Goal: Information Seeking & Learning: Learn about a topic

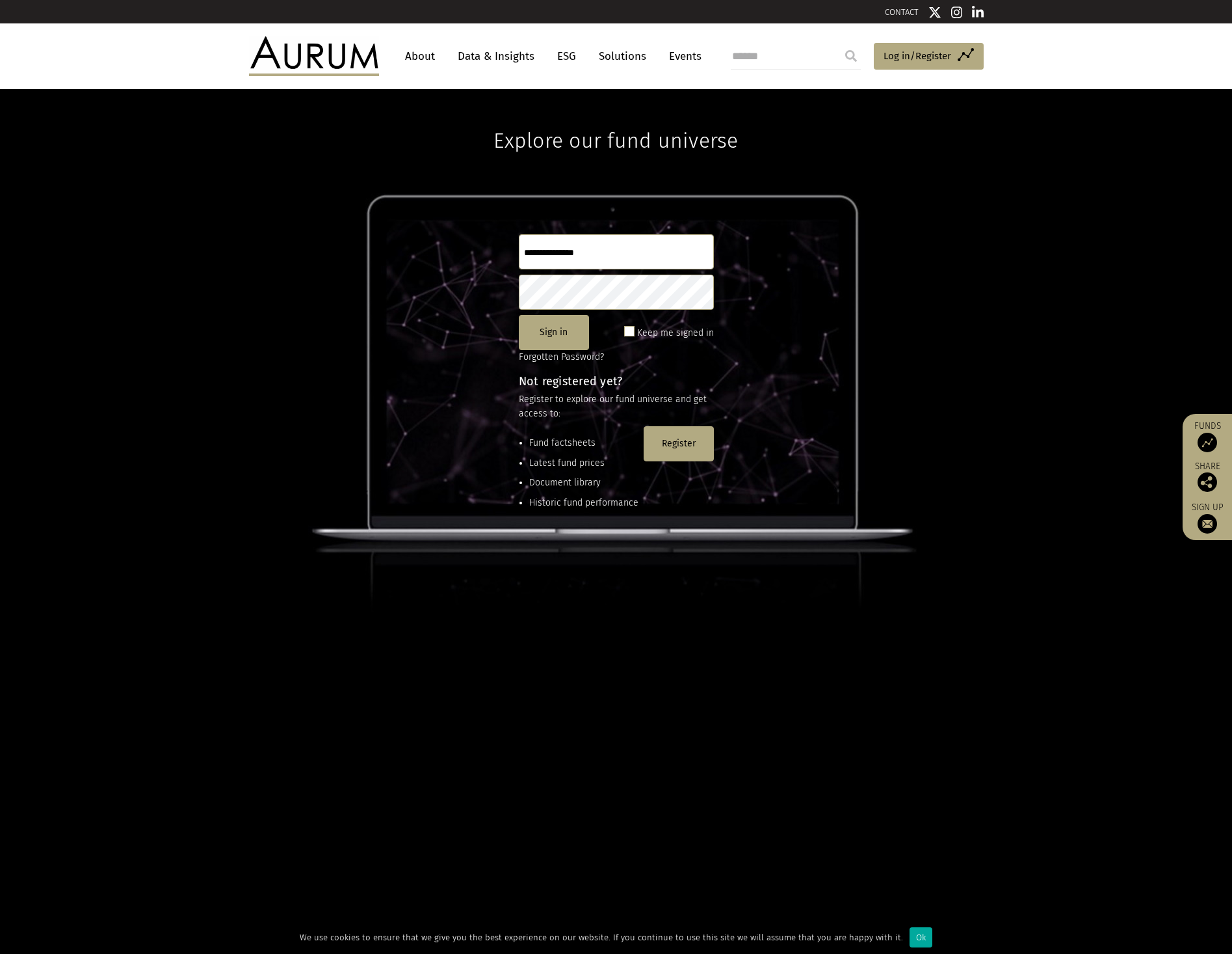
click at [424, 60] on link "About" at bounding box center [420, 56] width 43 height 24
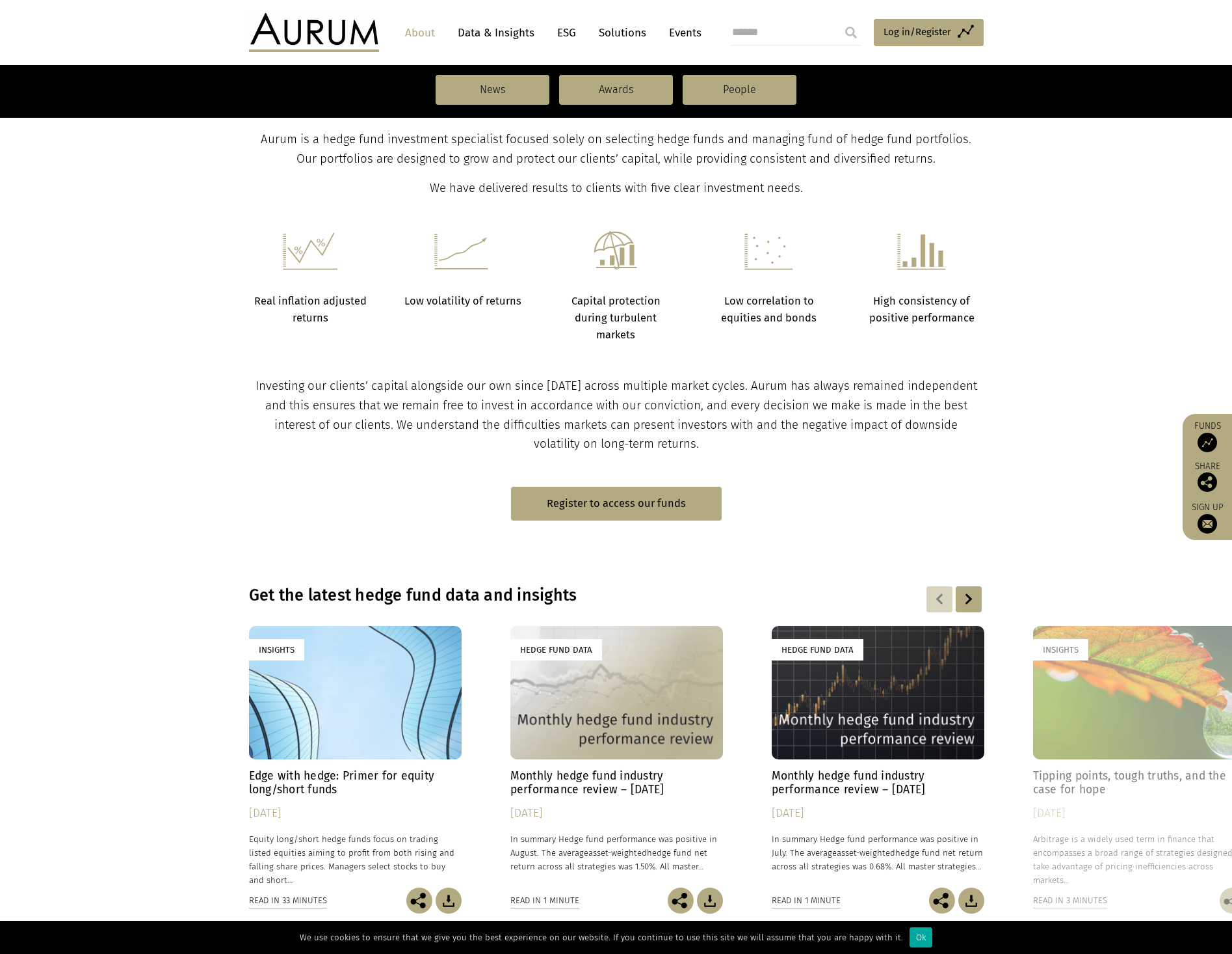
scroll to position [325, 0]
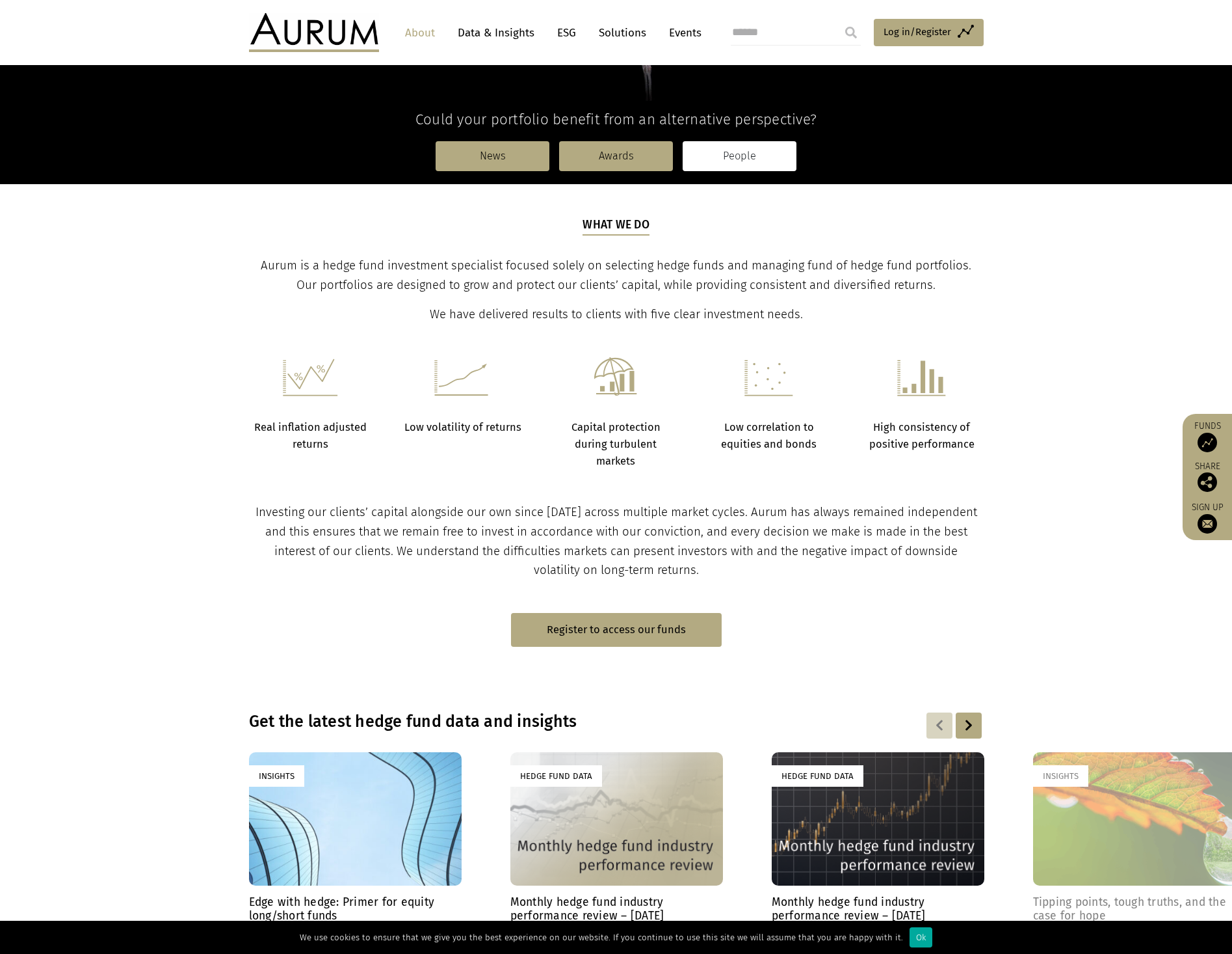
click at [751, 154] on link "People" at bounding box center [739, 156] width 113 height 30
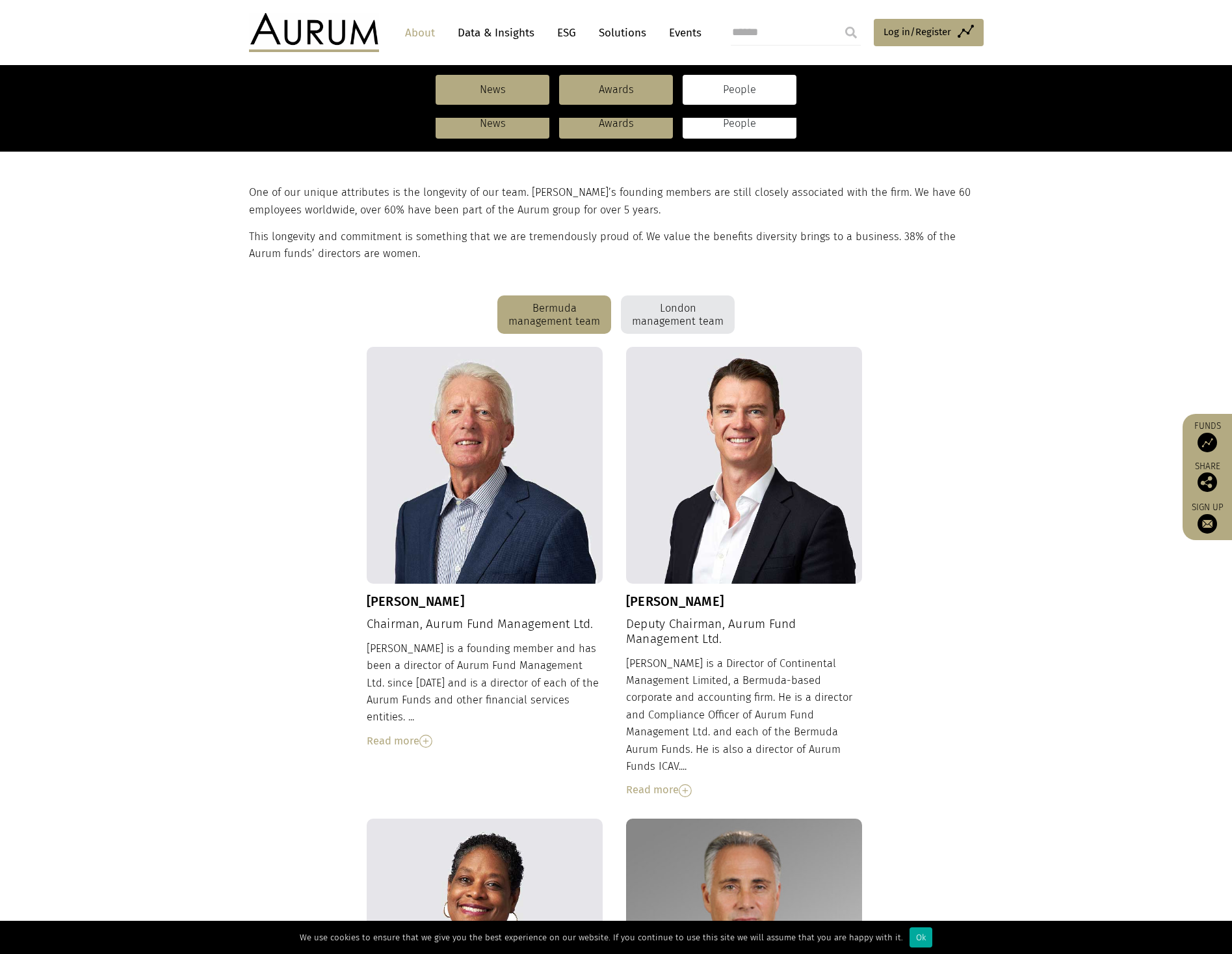
scroll to position [325, 0]
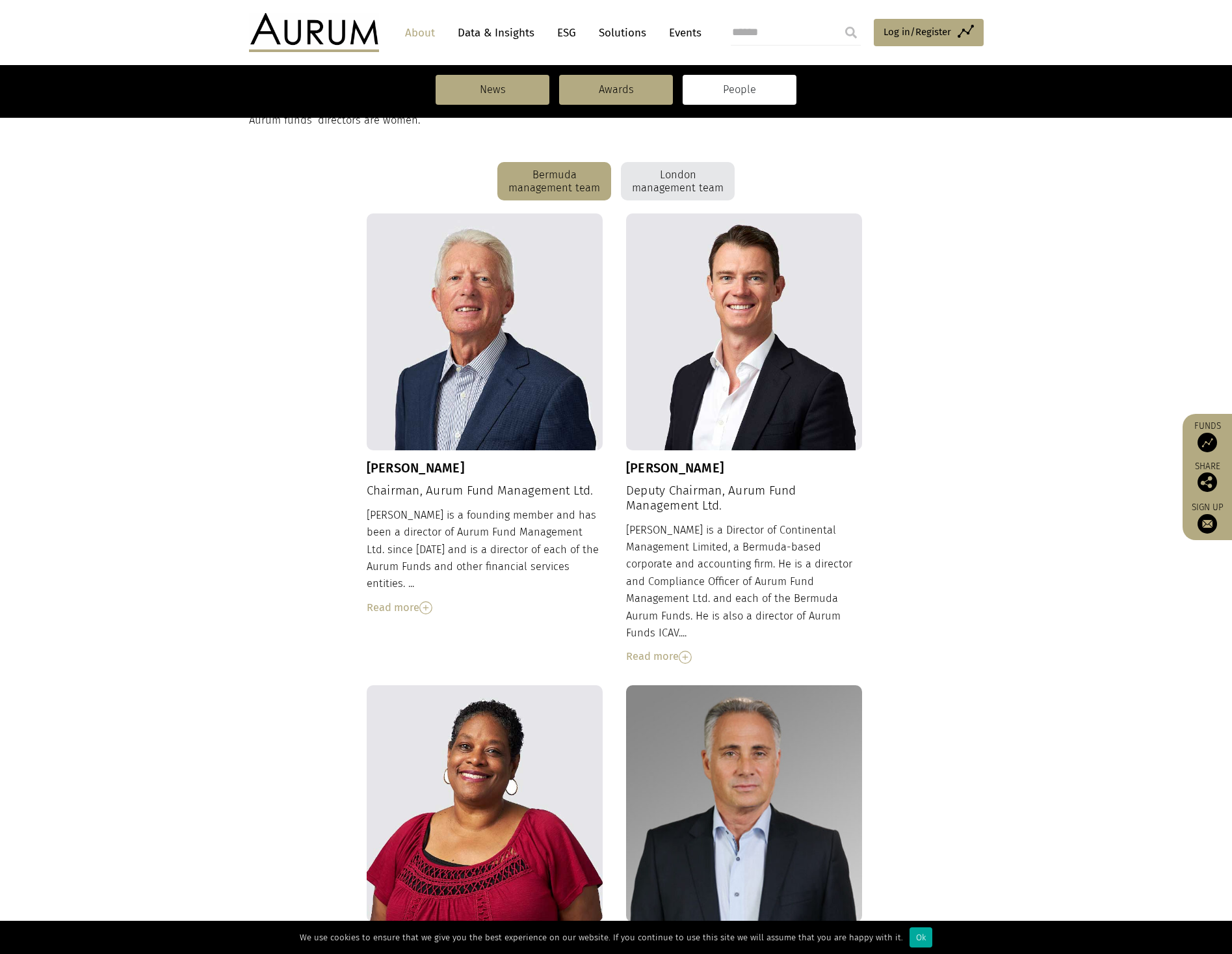
click at [420, 600] on div "Read more" at bounding box center [485, 608] width 237 height 17
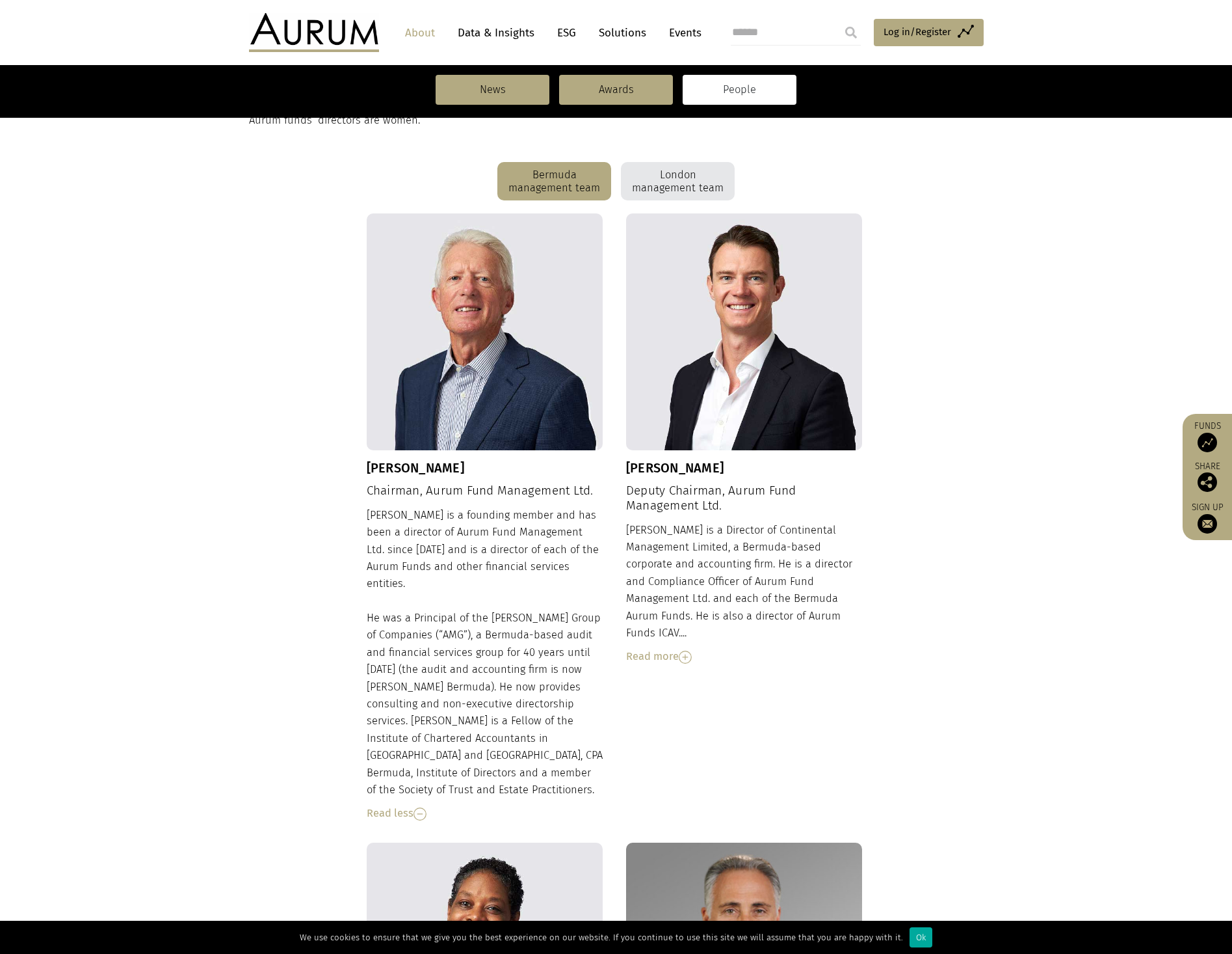
scroll to position [456, 0]
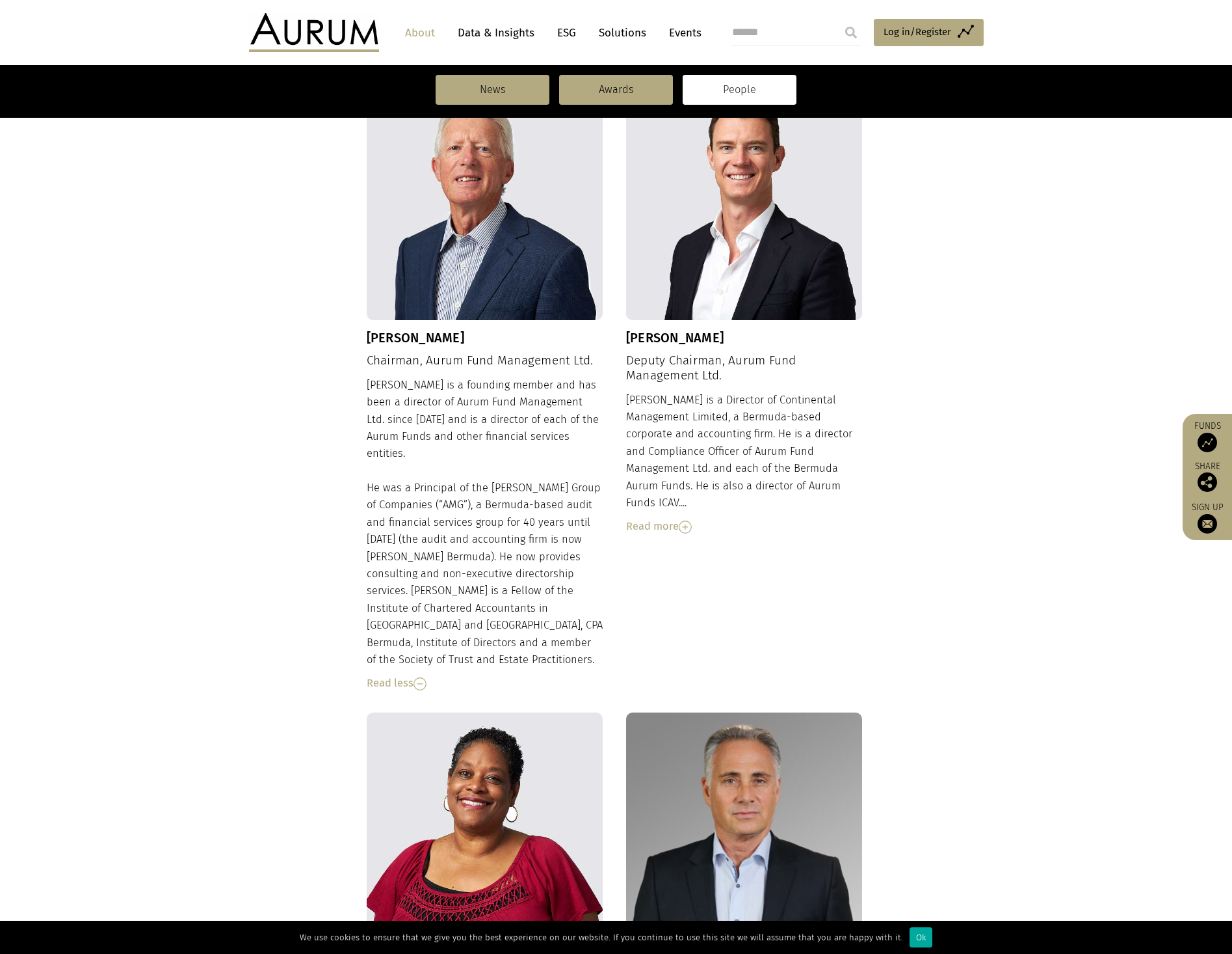
click at [653, 518] on div "Read more" at bounding box center [745, 526] width 237 height 17
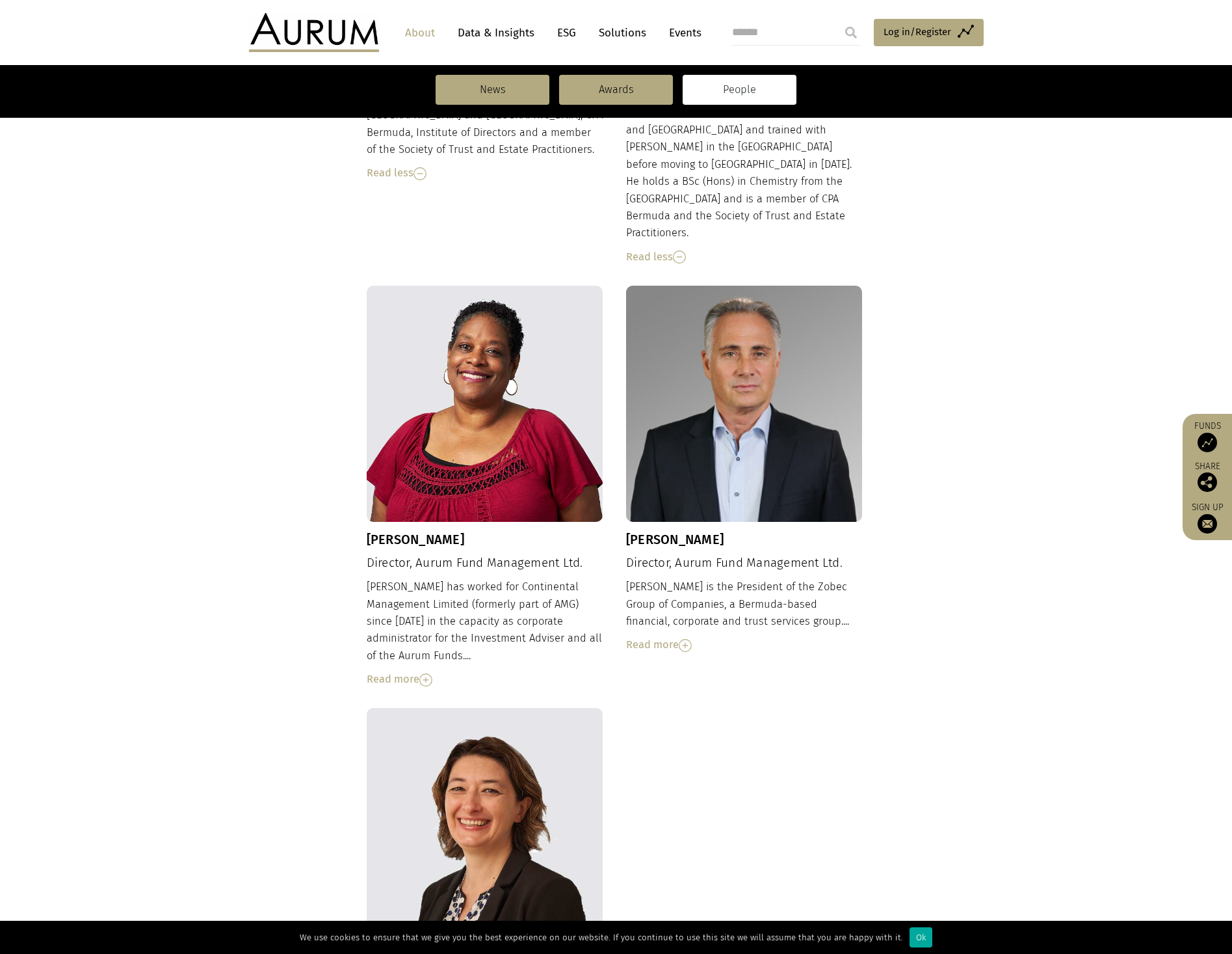
scroll to position [1041, 0]
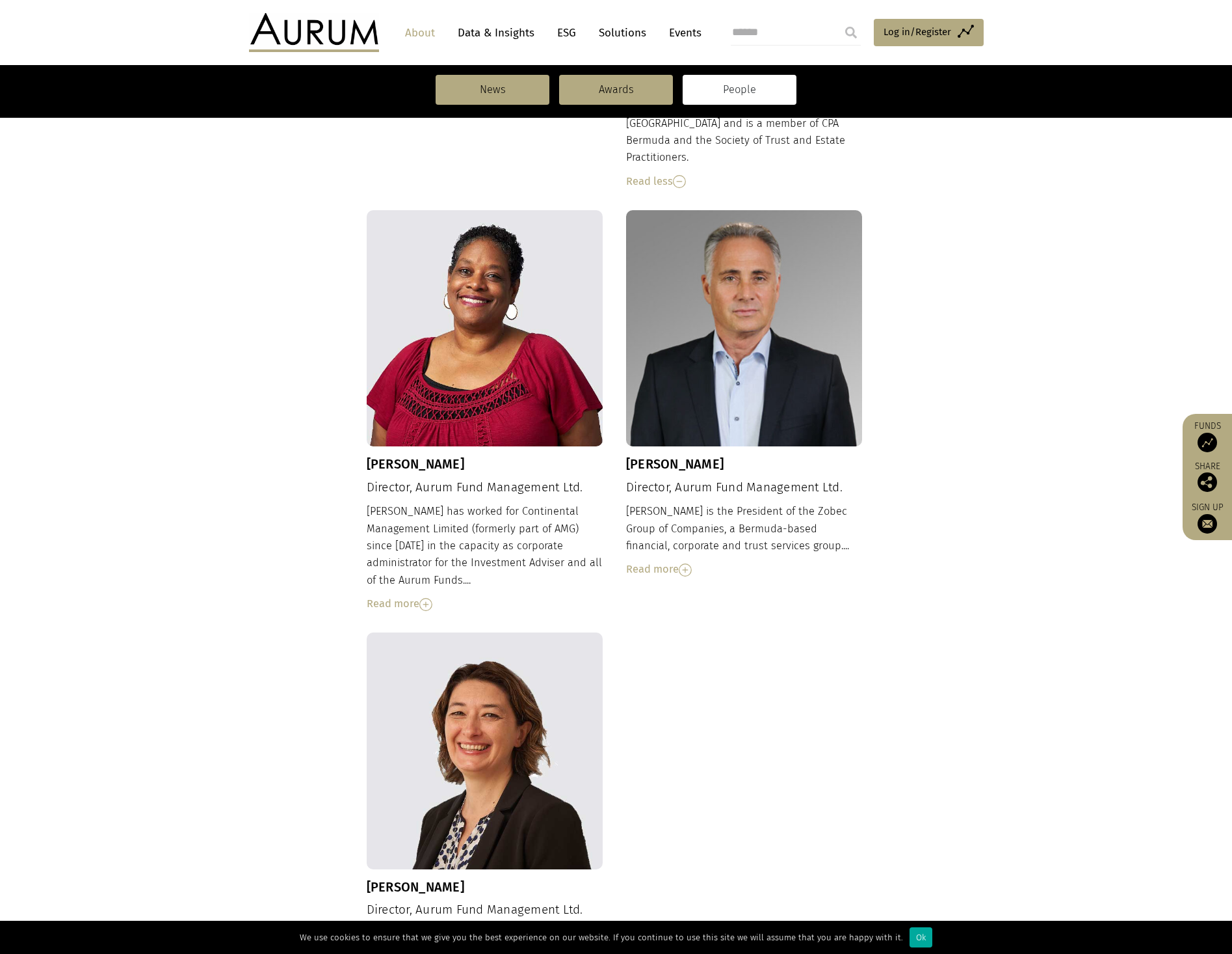
click at [662, 561] on div "Read more" at bounding box center [745, 569] width 237 height 17
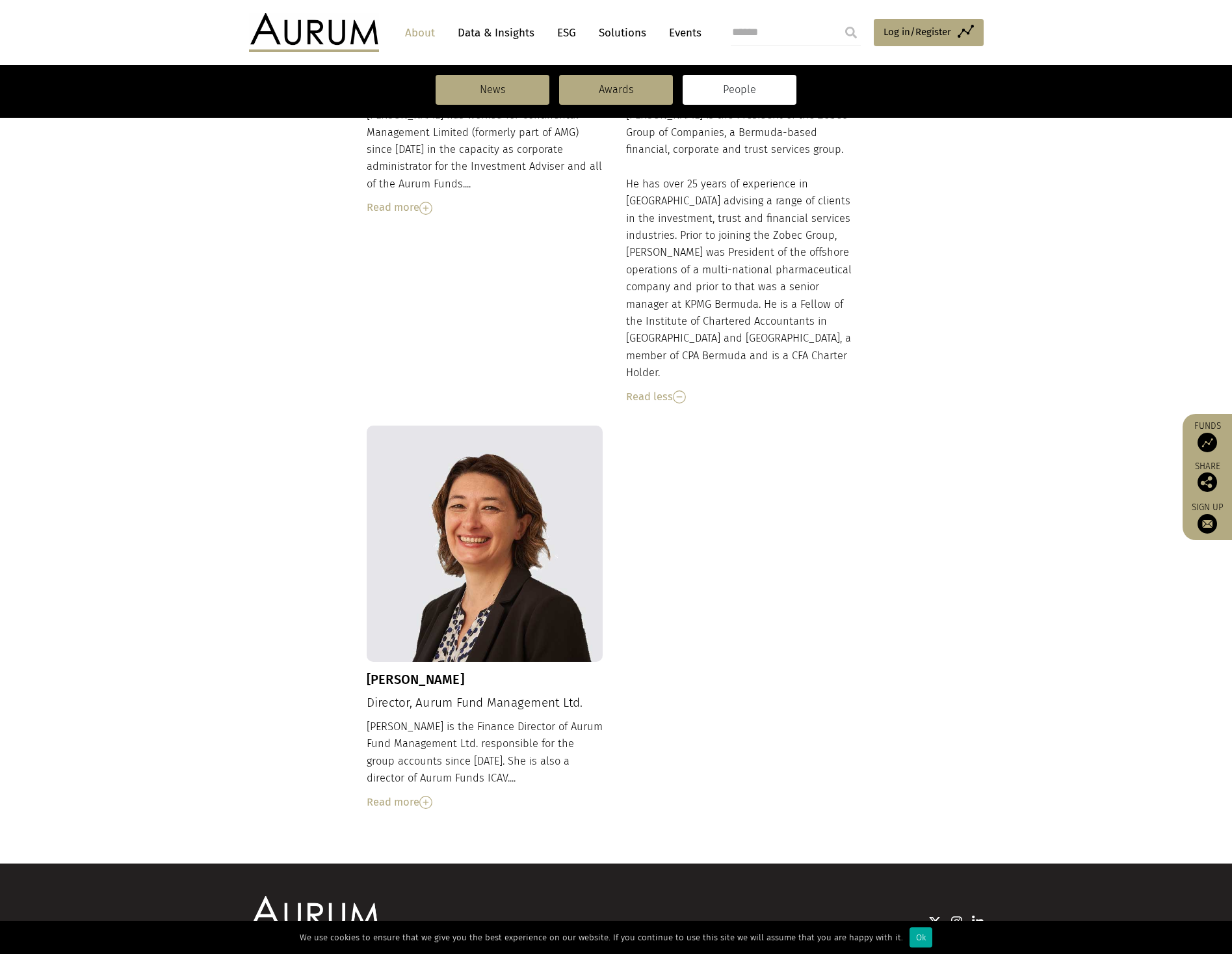
scroll to position [982, 0]
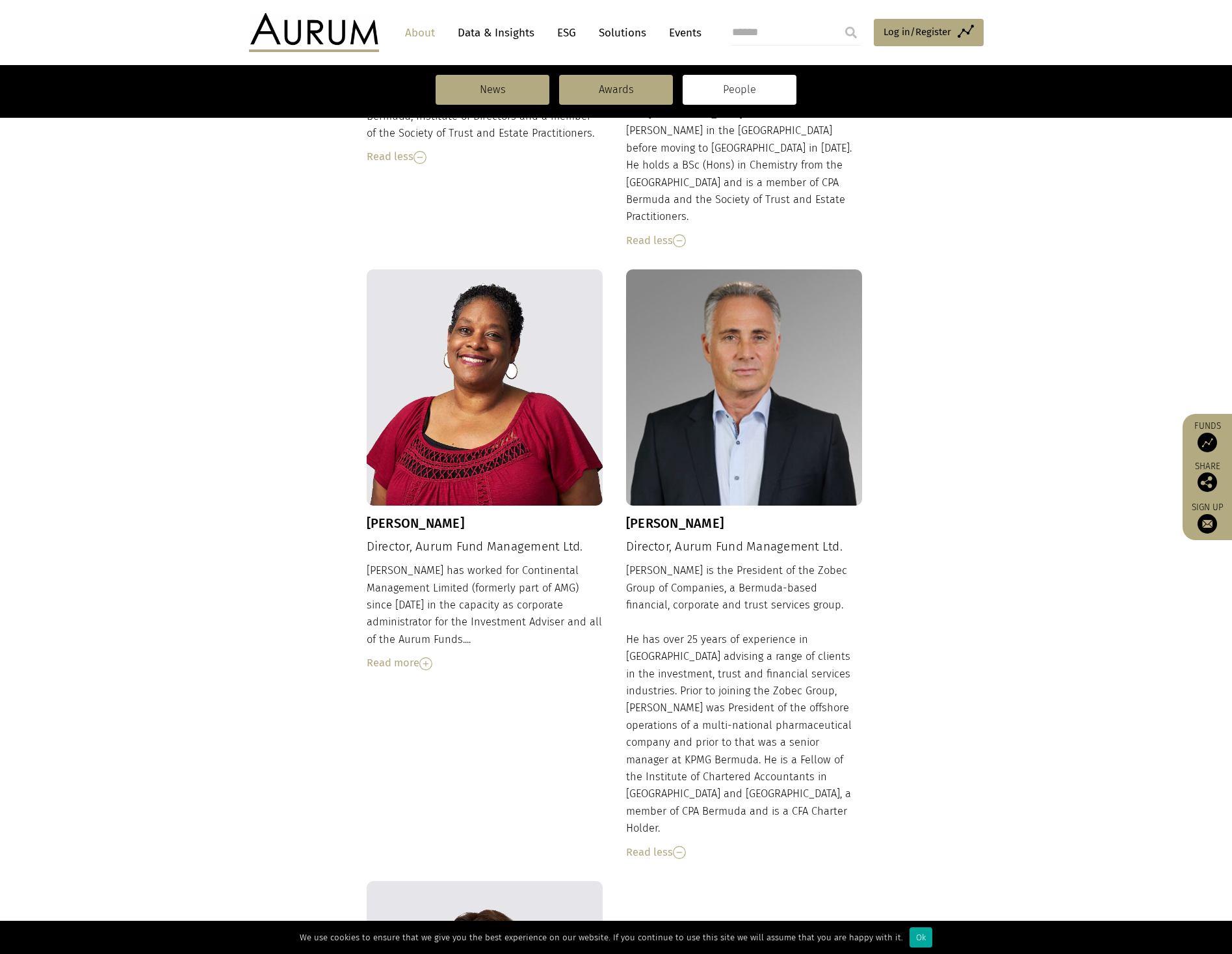
click at [424, 657] on img at bounding box center [426, 663] width 13 height 13
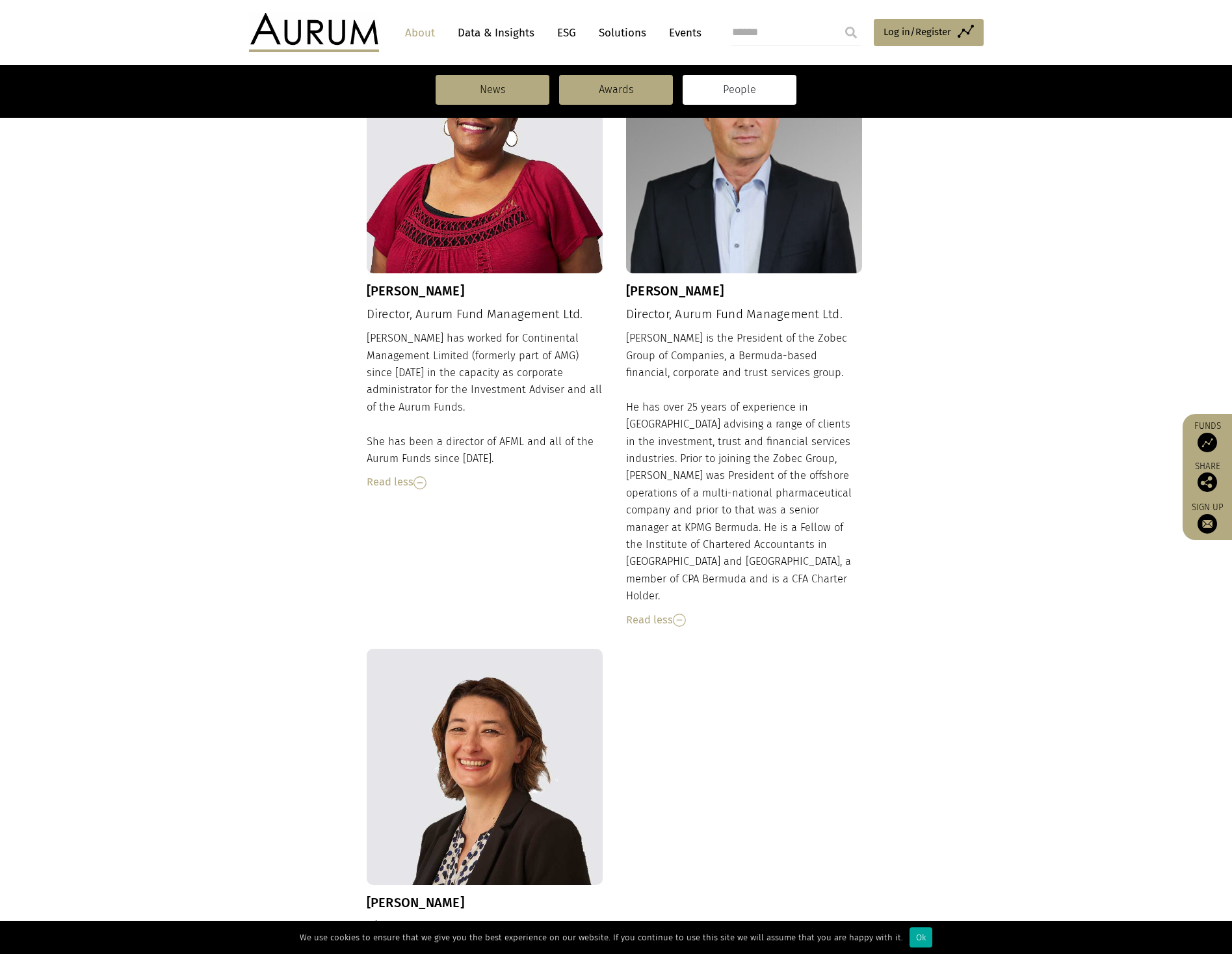
scroll to position [1437, 0]
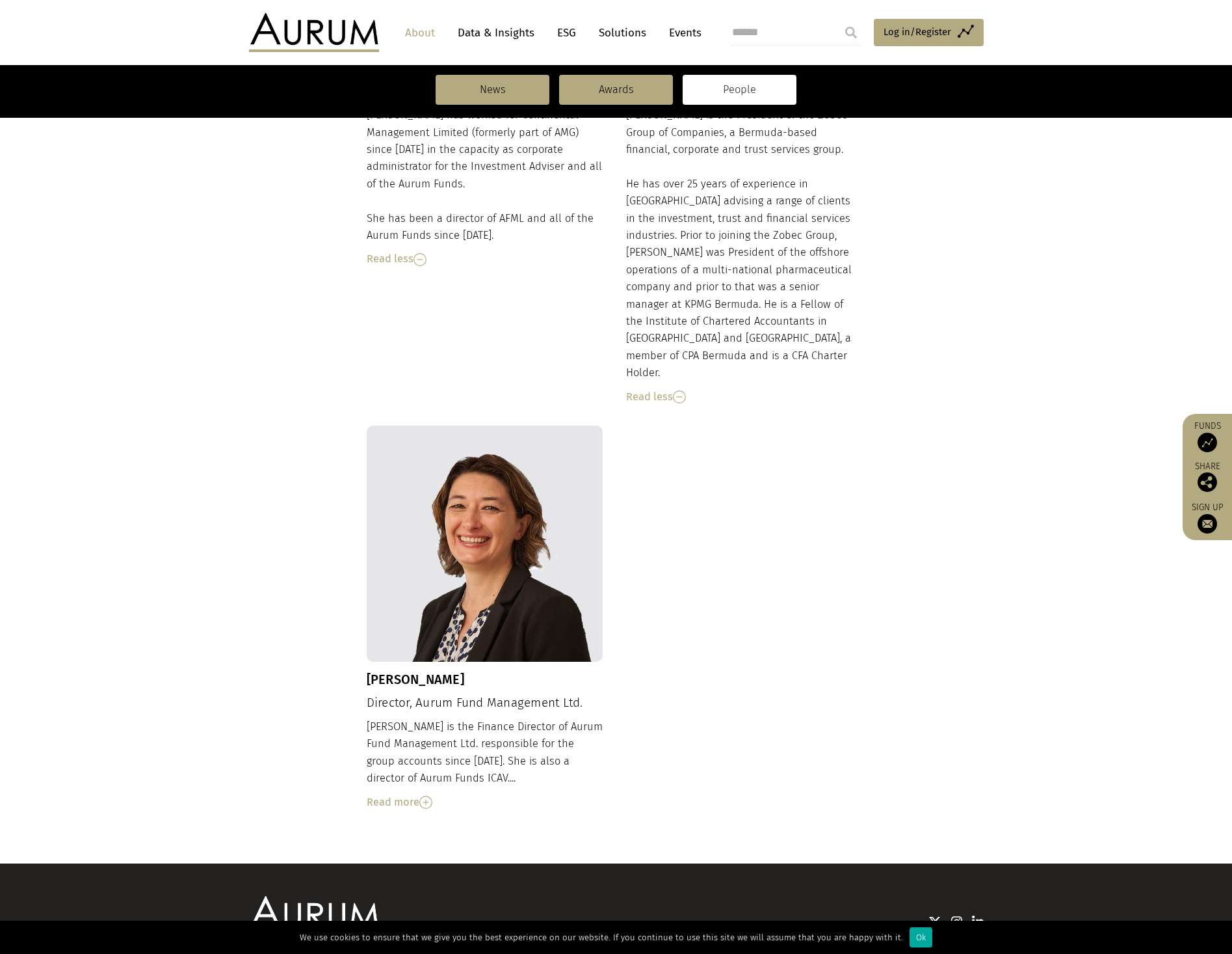
click at [431, 796] on img at bounding box center [426, 802] width 13 height 13
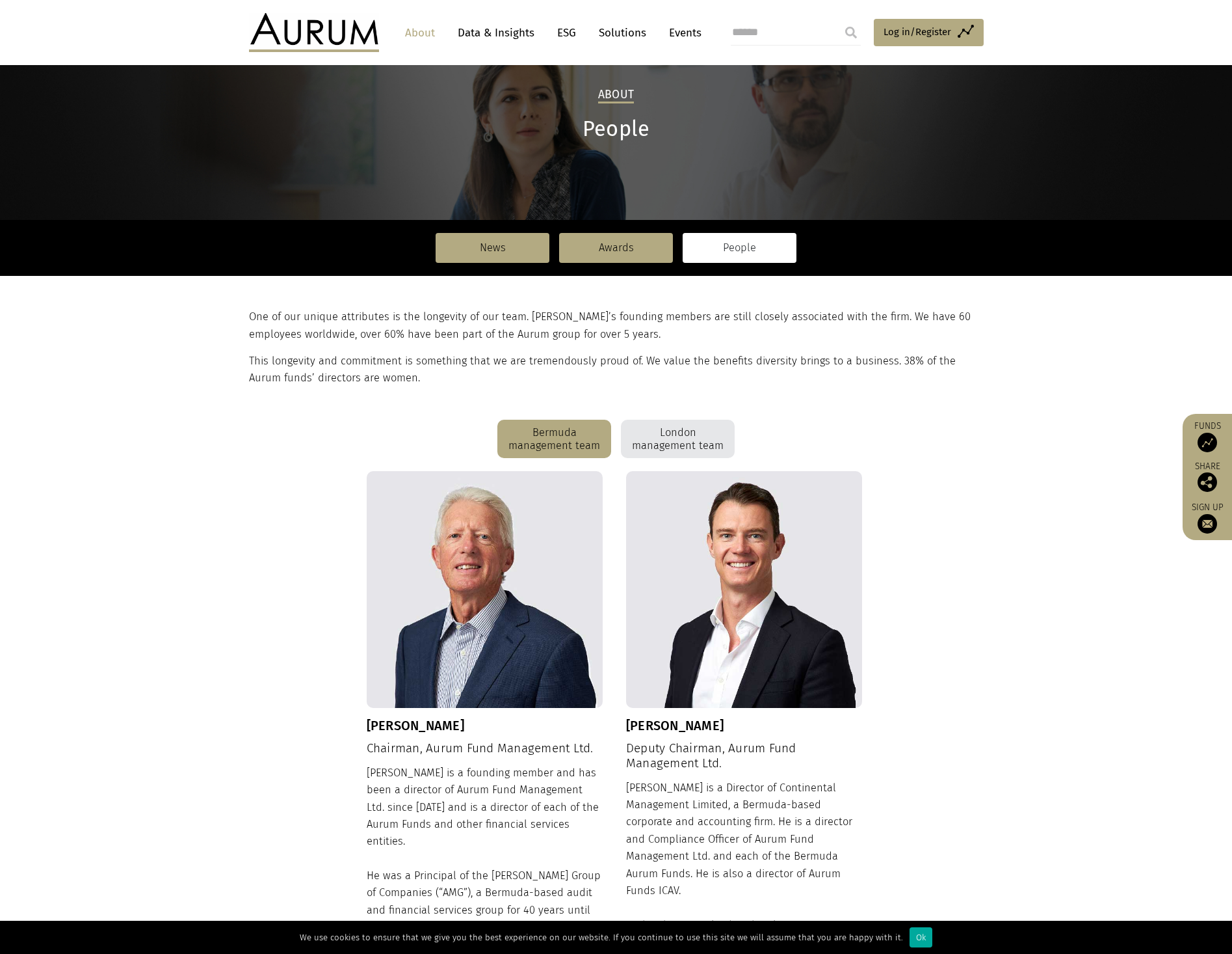
scroll to position [0, 0]
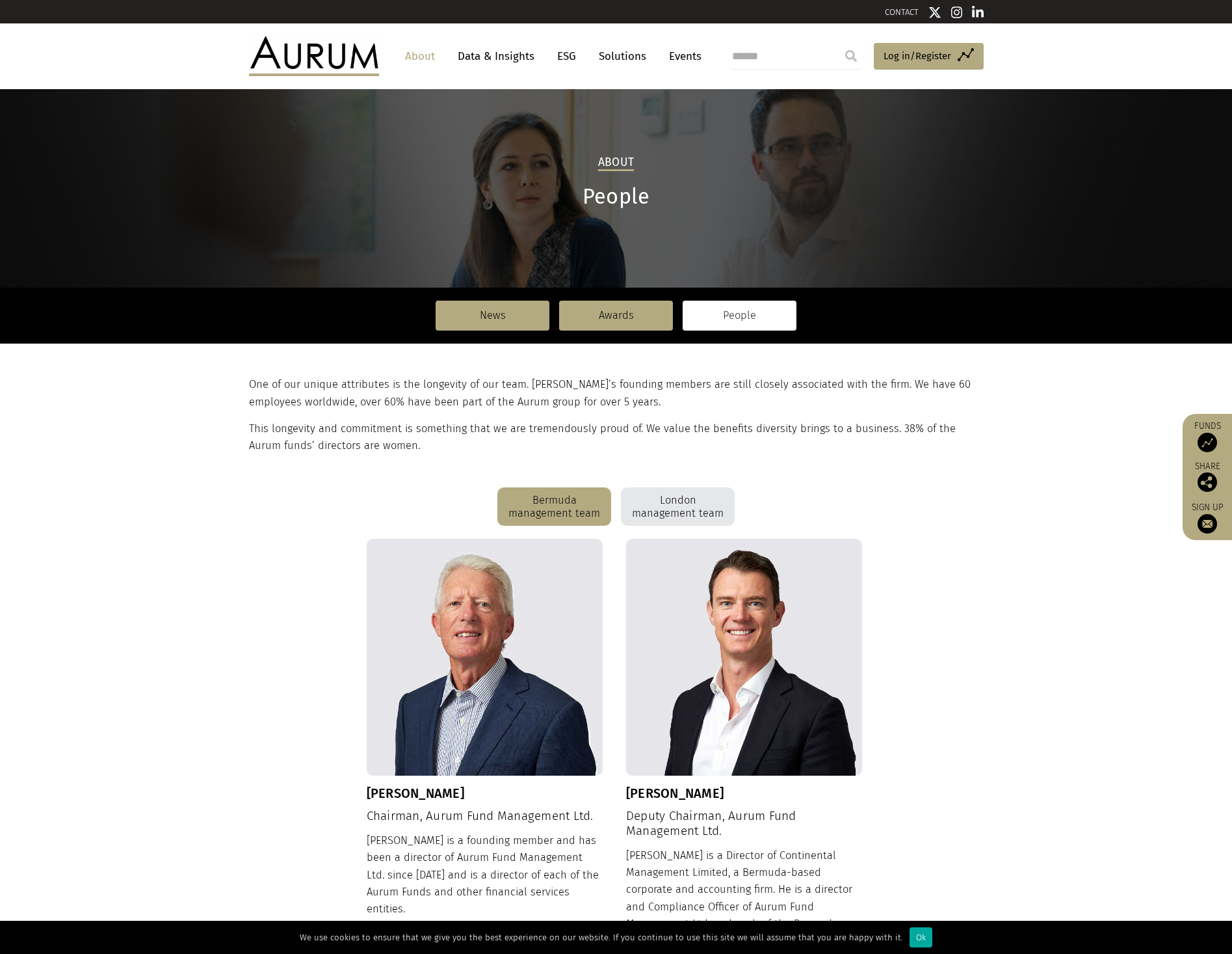
click at [660, 516] on div "London management team" at bounding box center [678, 507] width 113 height 39
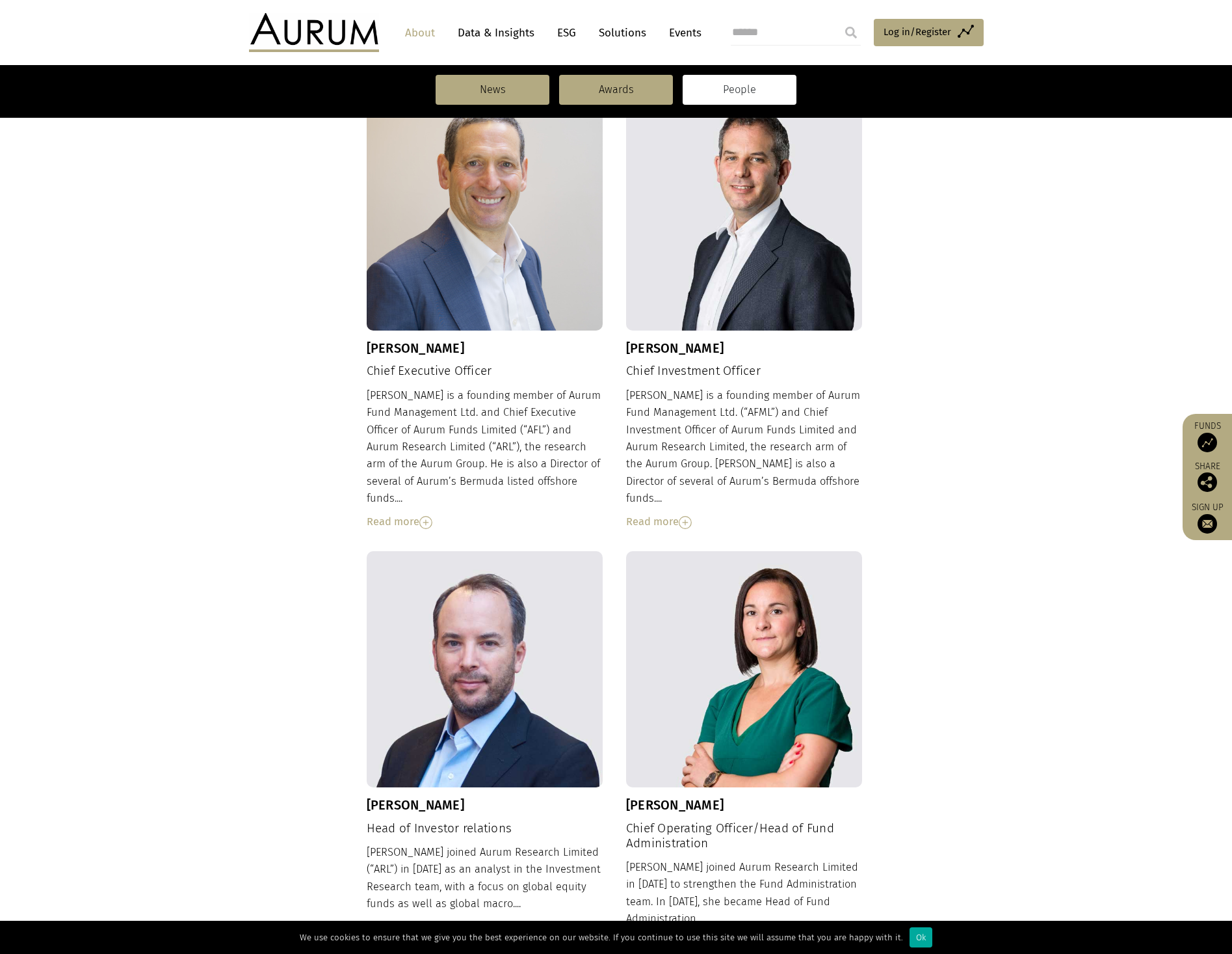
scroll to position [456, 0]
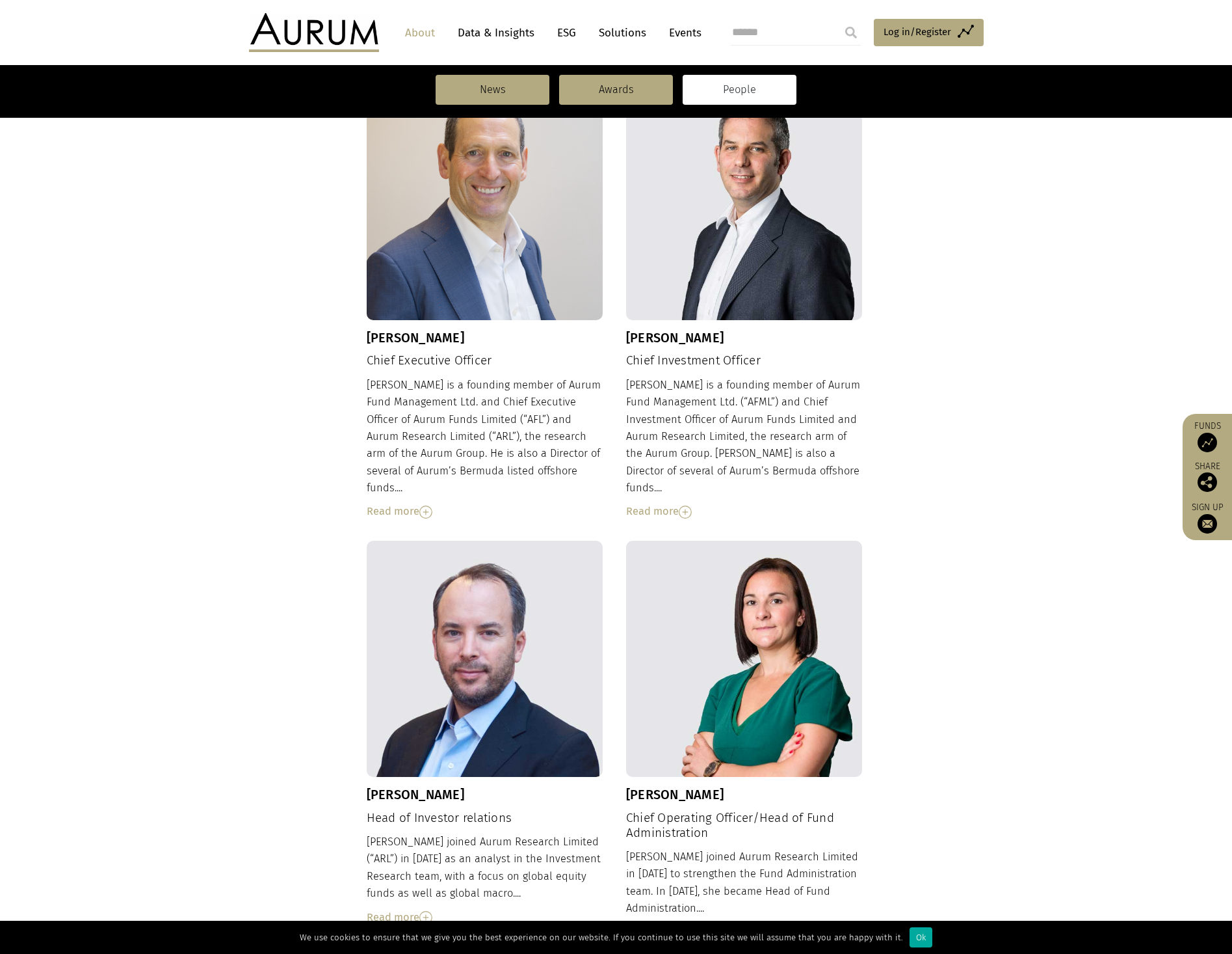
click at [433, 506] on img at bounding box center [426, 512] width 13 height 13
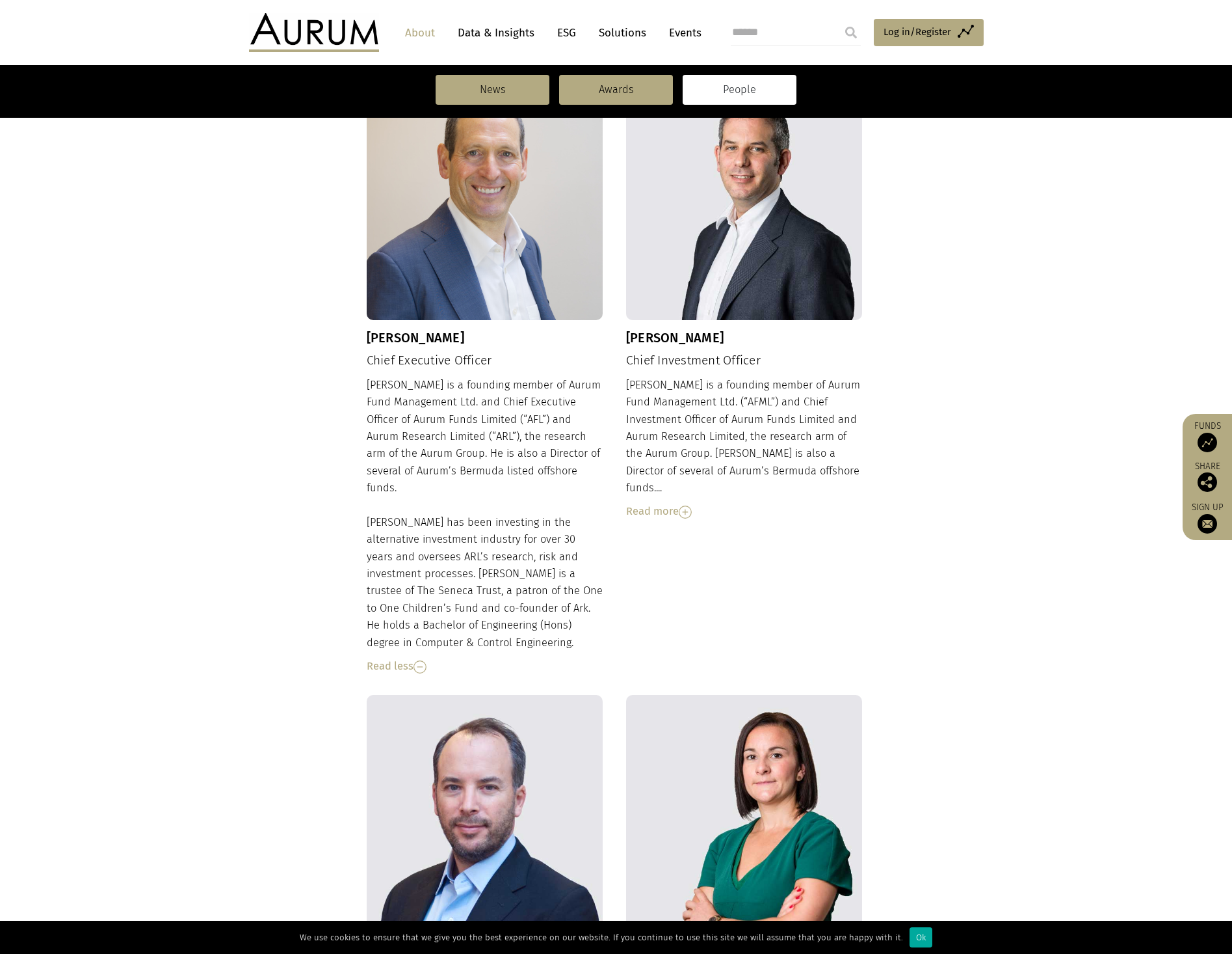
click at [669, 503] on div "Read more" at bounding box center [745, 511] width 237 height 17
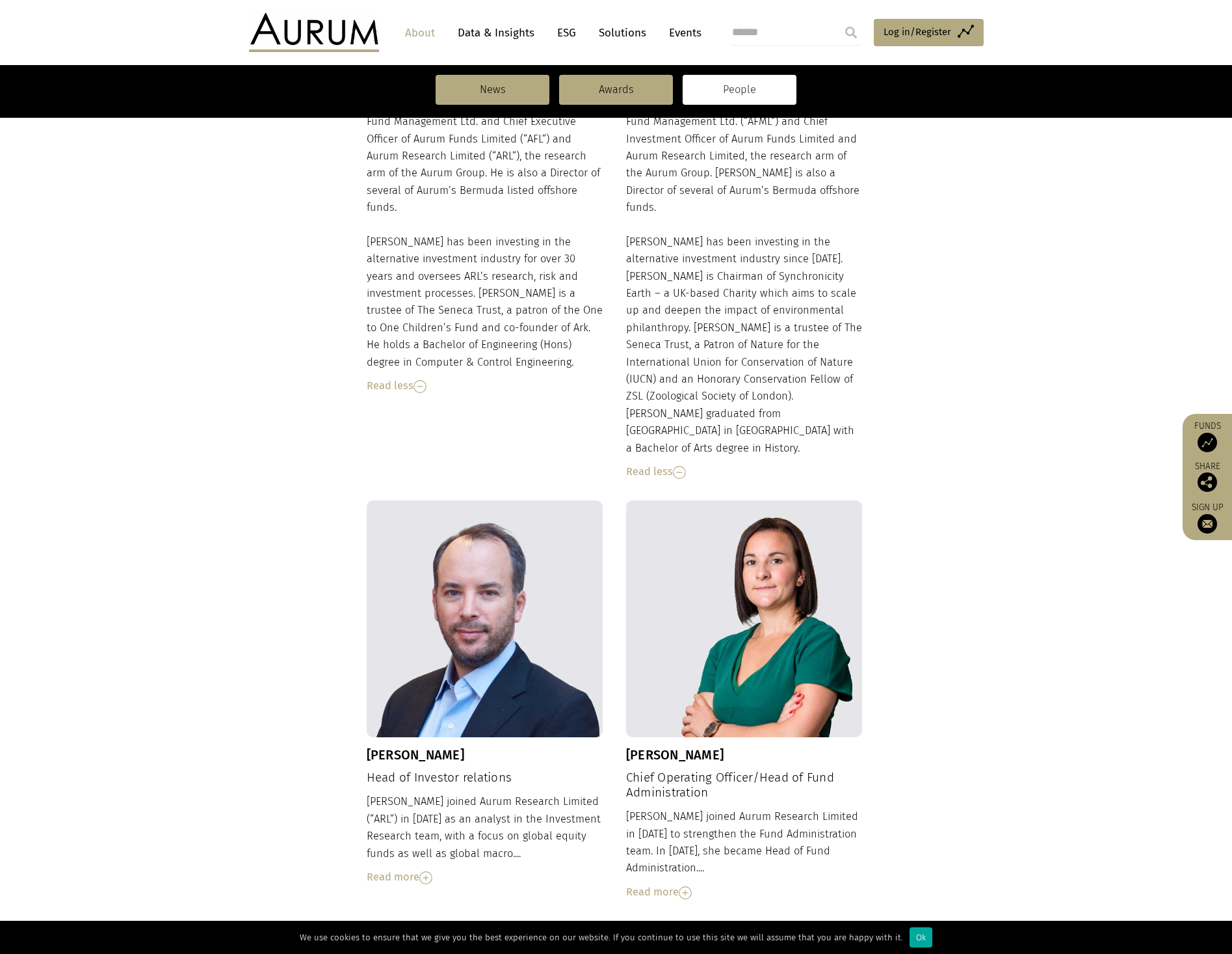
scroll to position [976, 0]
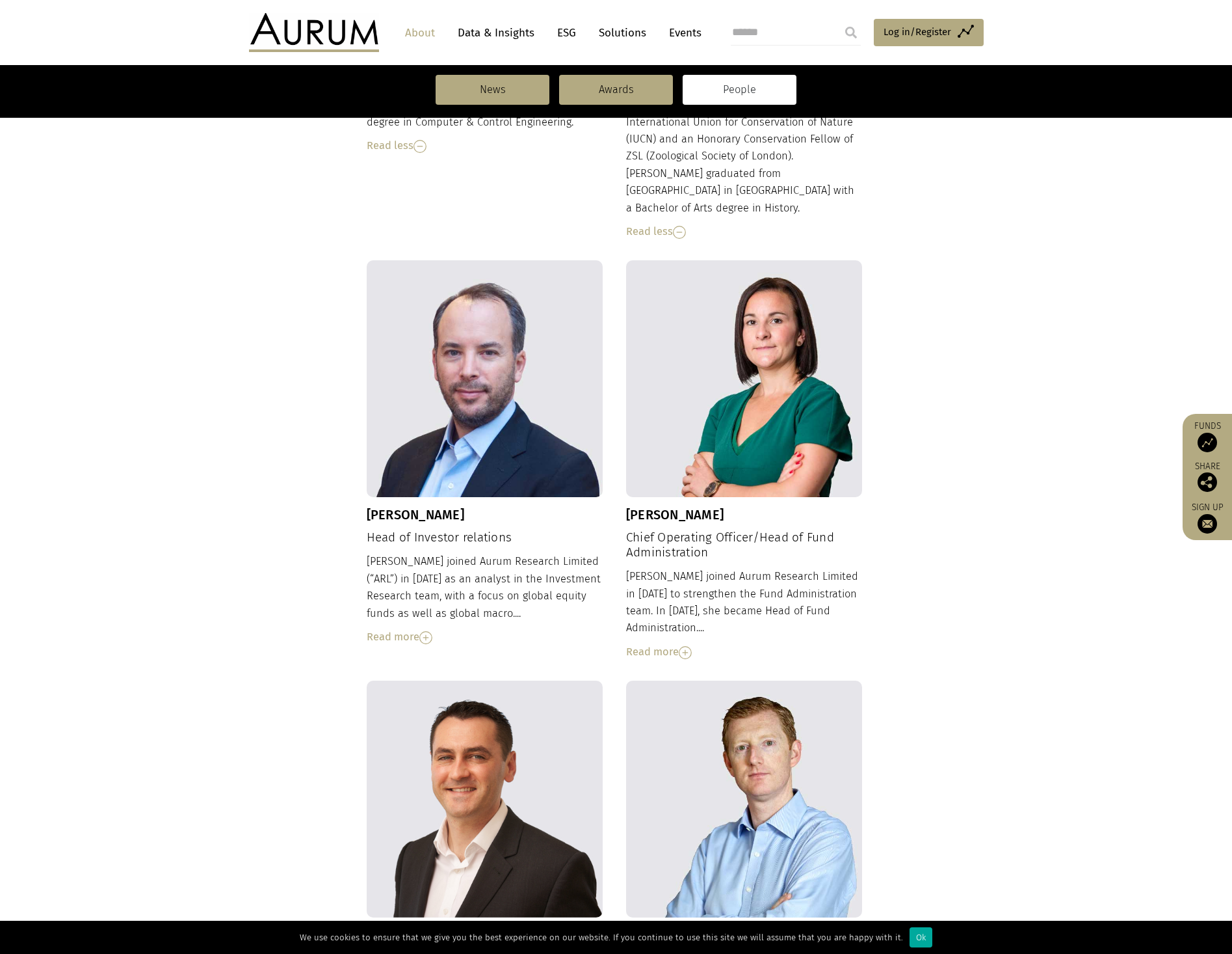
click at [406, 628] on div "Read more" at bounding box center [485, 636] width 237 height 17
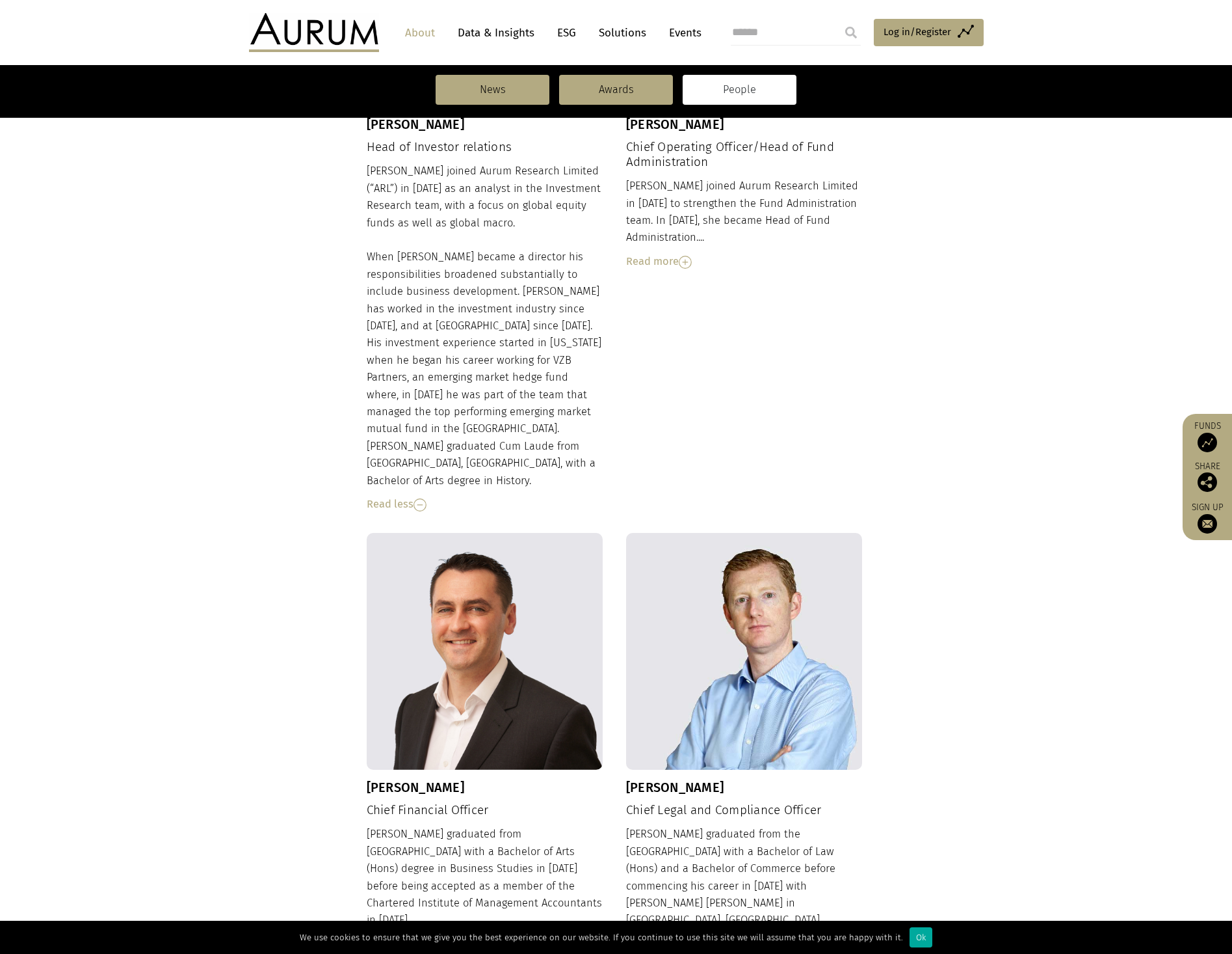
scroll to position [1491, 0]
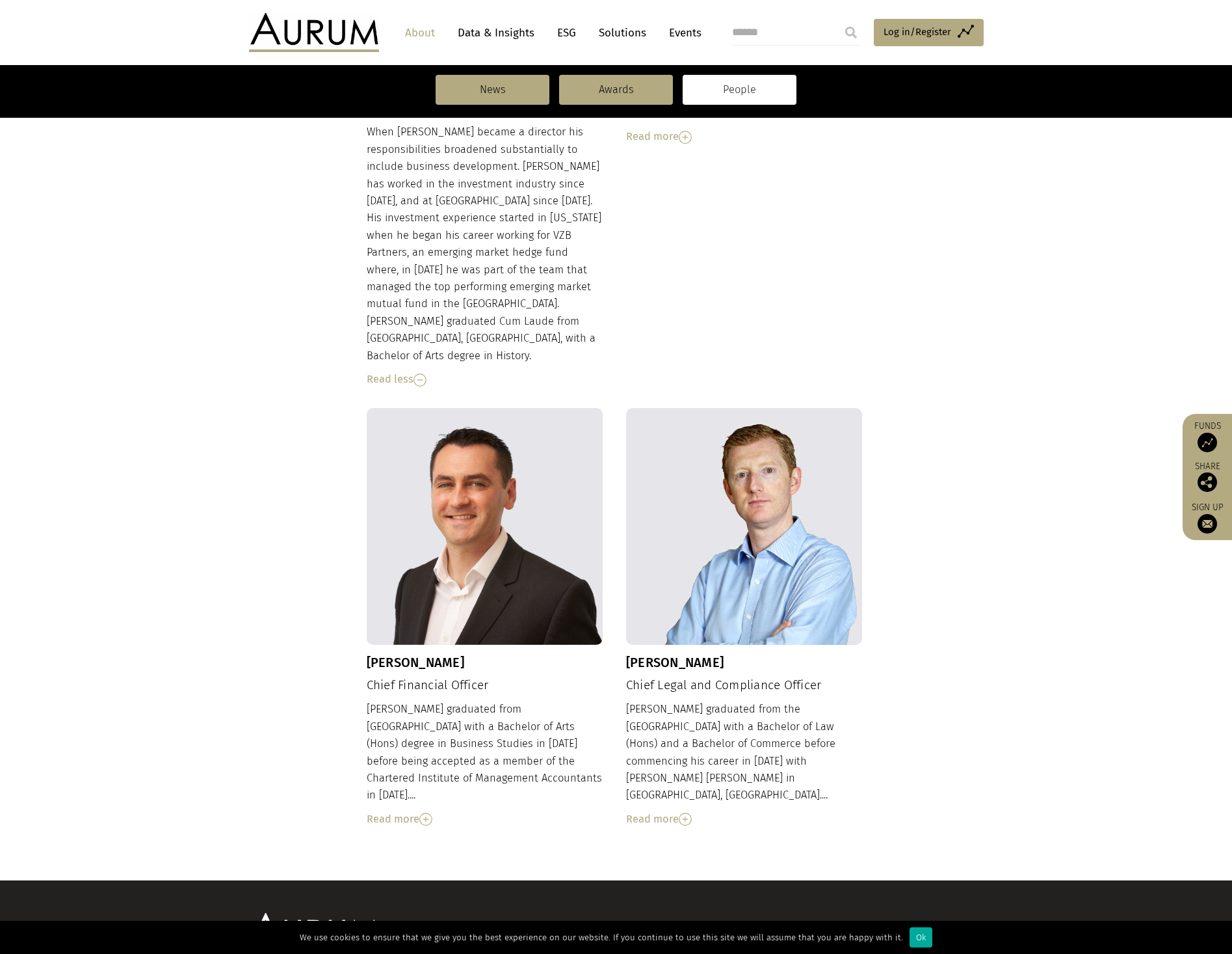
click at [439, 810] on div "Read more" at bounding box center [485, 818] width 237 height 17
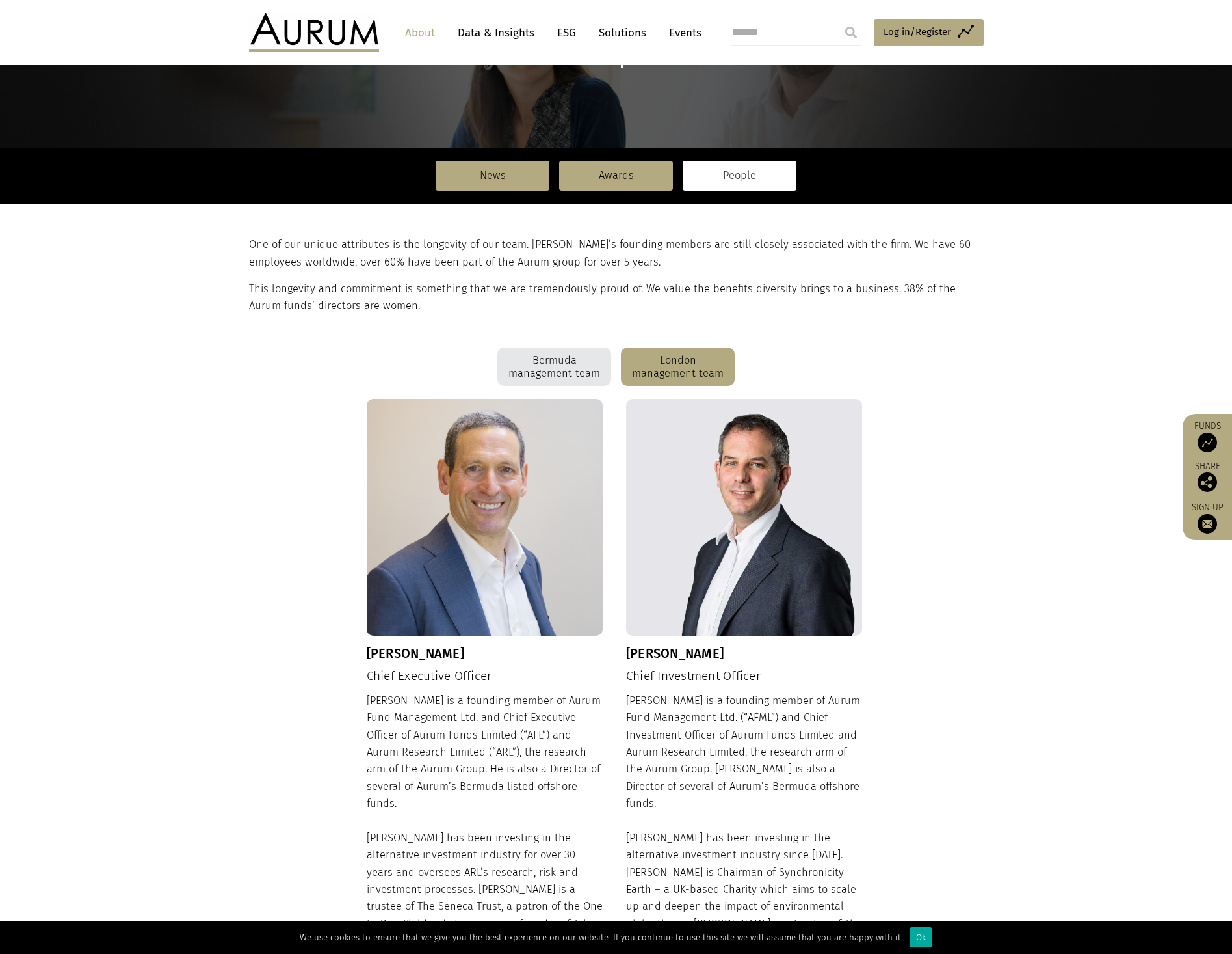
scroll to position [130, 0]
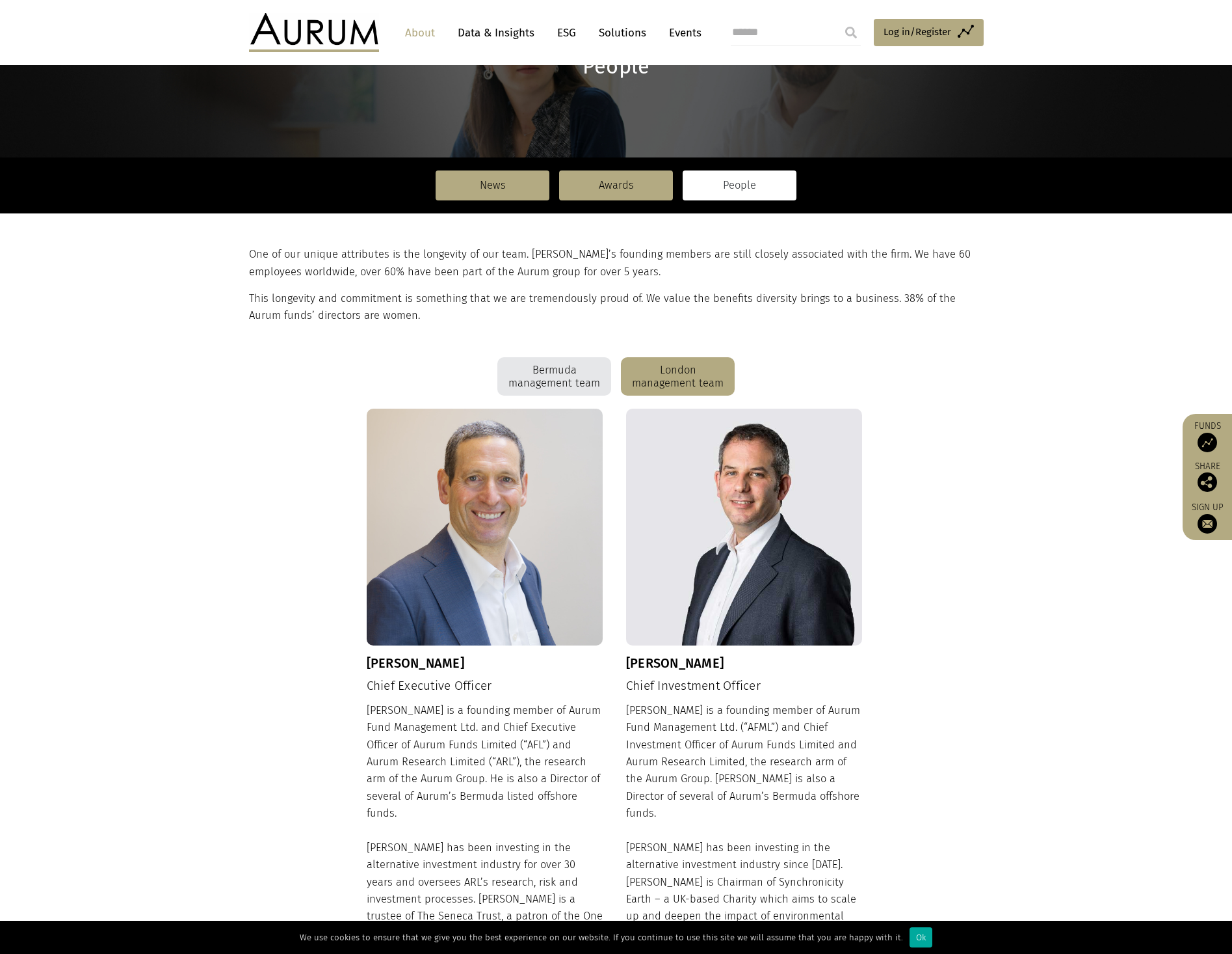
click at [434, 39] on link "About" at bounding box center [420, 32] width 43 height 24
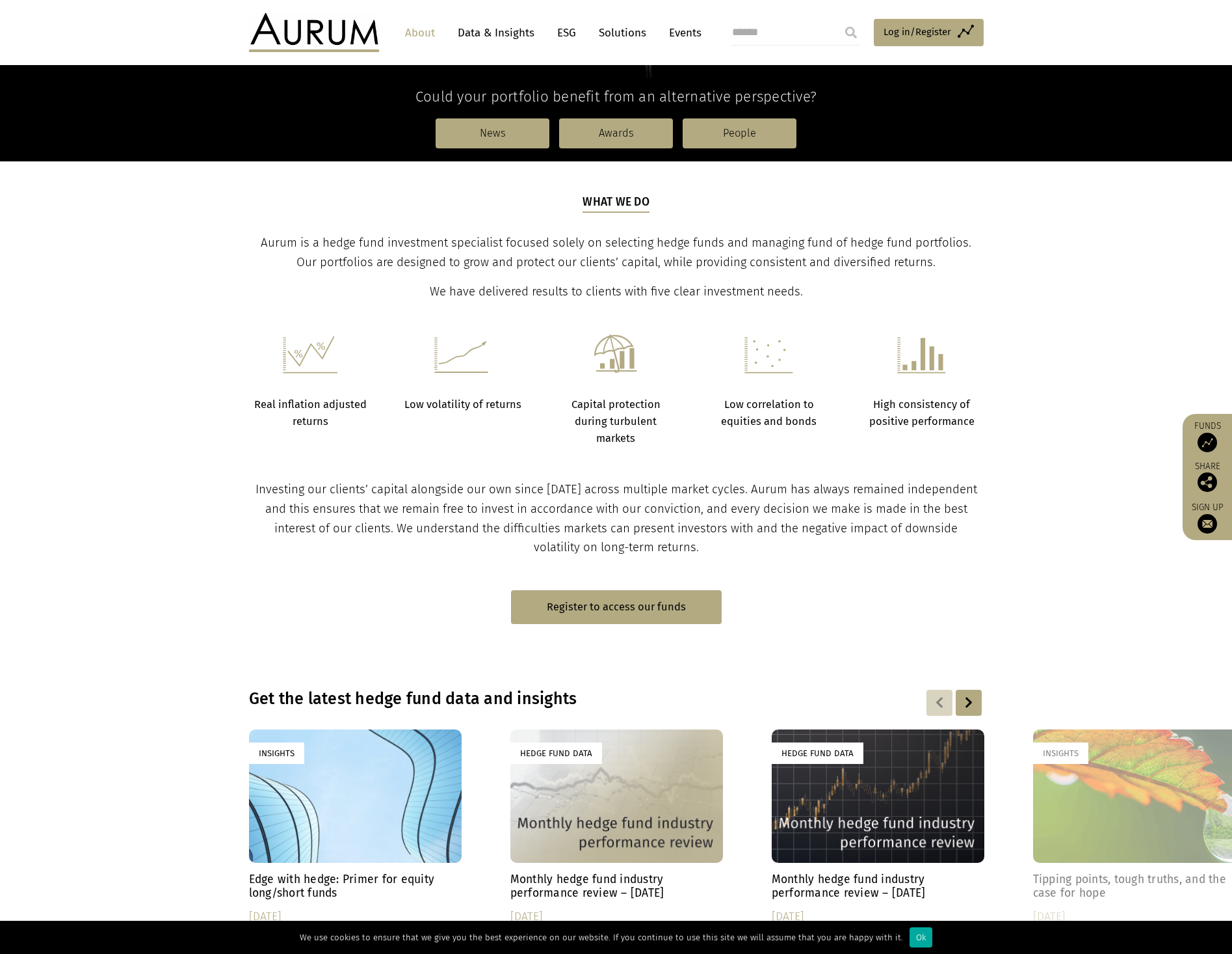
scroll to position [325, 0]
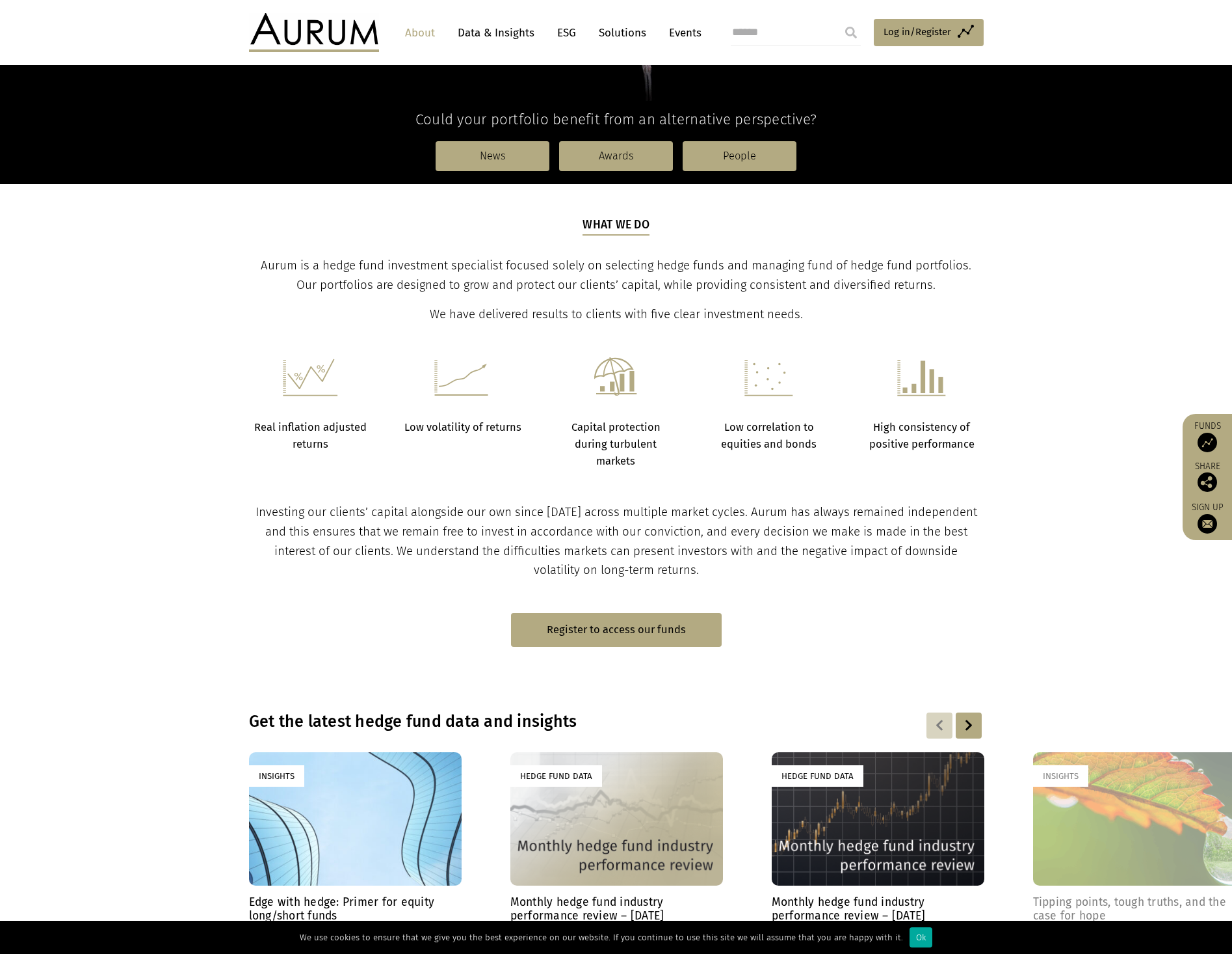
click at [136, 494] on section "Investing our clients’ capital alongside our own since 1994 across multiple mar…" at bounding box center [616, 525] width 1232 height 110
